Goal: Information Seeking & Learning: Learn about a topic

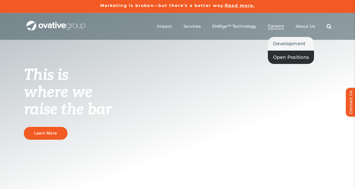
click at [283, 55] on span "Open Positions" at bounding box center [291, 57] width 36 height 7
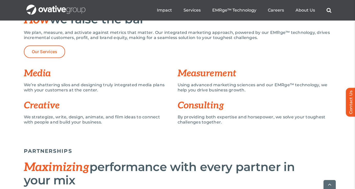
scroll to position [381, 0]
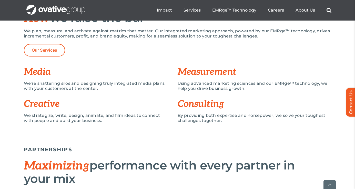
click at [55, 103] on h3 "Creative" at bounding box center [101, 104] width 154 height 10
click at [48, 55] on link "Our Services" at bounding box center [45, 50] width 42 height 13
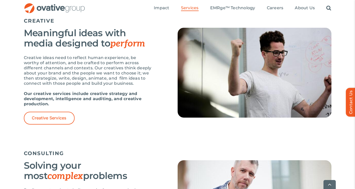
scroll to position [591, 0]
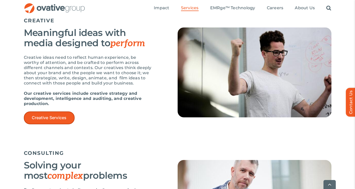
click at [65, 113] on link "Creative Services" at bounding box center [49, 117] width 51 height 13
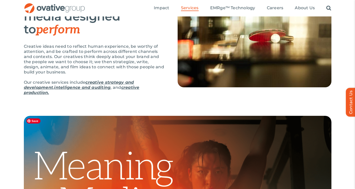
scroll to position [66, 0]
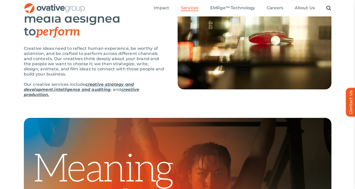
click at [116, 82] on link "creative strategy and development" at bounding box center [79, 87] width 110 height 10
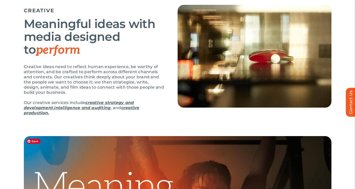
scroll to position [0, 0]
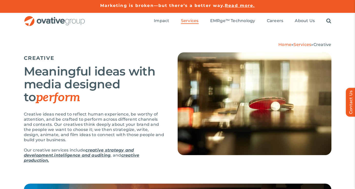
click at [75, 155] on link "intelligence and auditing" at bounding box center [82, 155] width 56 height 5
click at [59, 23] on img "OG_Full_horizontal_RGB" at bounding box center [55, 21] width 62 height 11
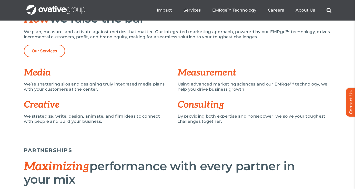
scroll to position [379, 0]
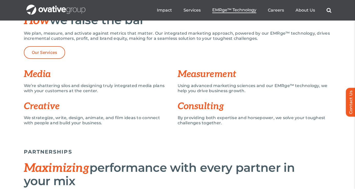
click at [247, 11] on span "EMRge™ Technology" at bounding box center [235, 9] width 44 height 5
